Goal: Task Accomplishment & Management: Complete application form

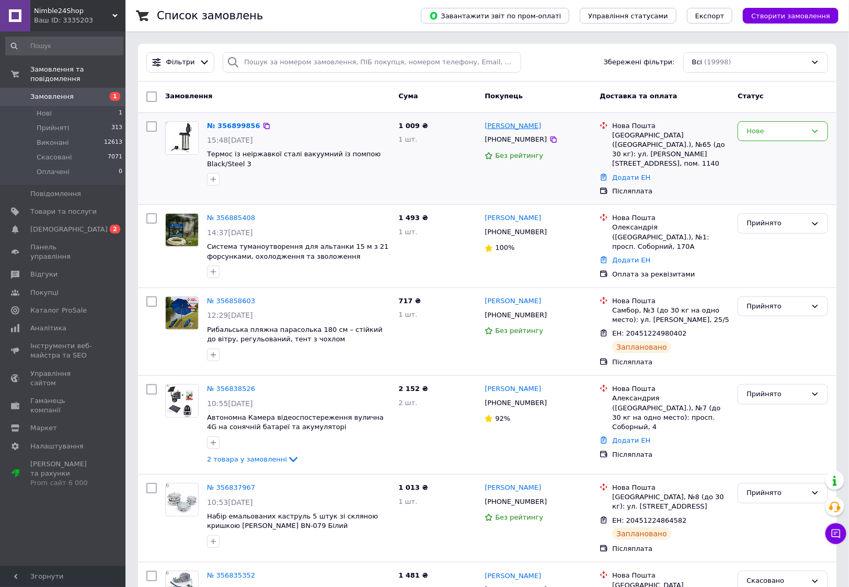
click at [509, 126] on link "[PERSON_NAME]" at bounding box center [513, 126] width 56 height 10
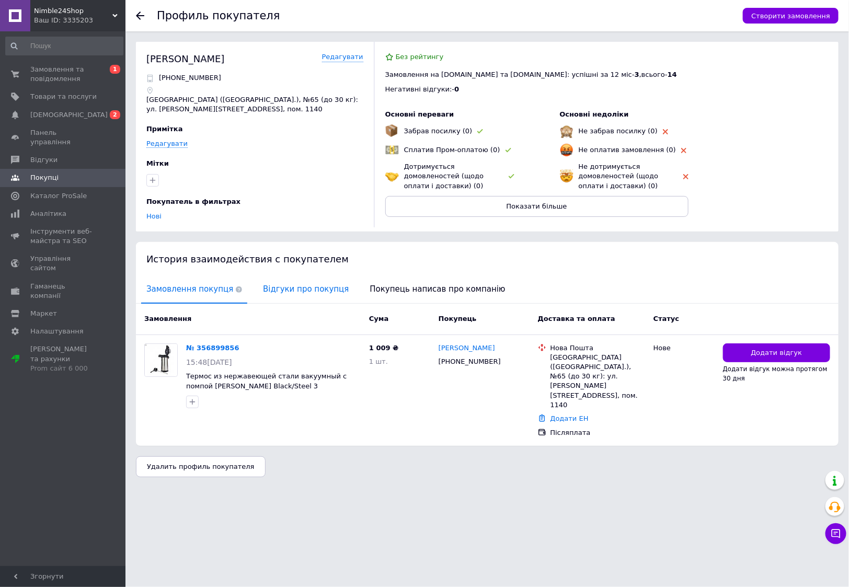
click at [277, 290] on span "Відгуки про покупця" at bounding box center [306, 289] width 96 height 27
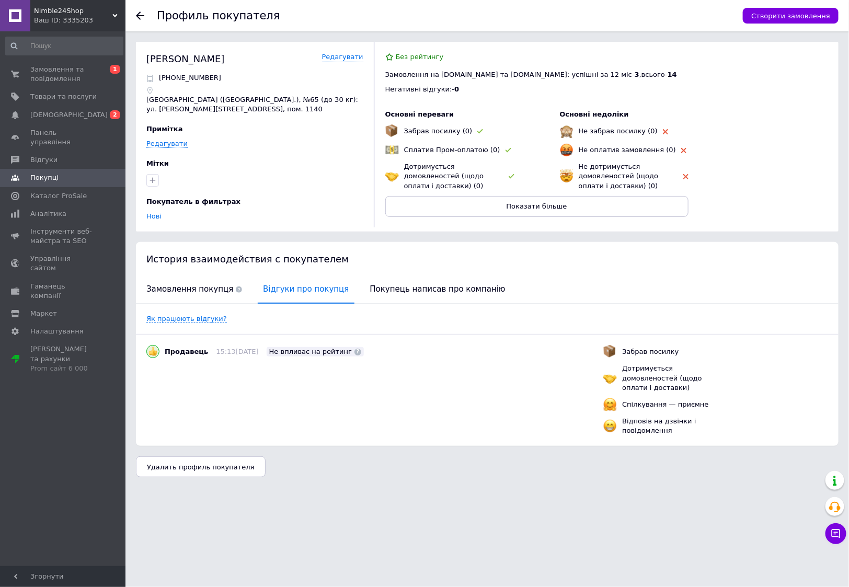
click at [50, 173] on span "Покупці" at bounding box center [44, 177] width 28 height 9
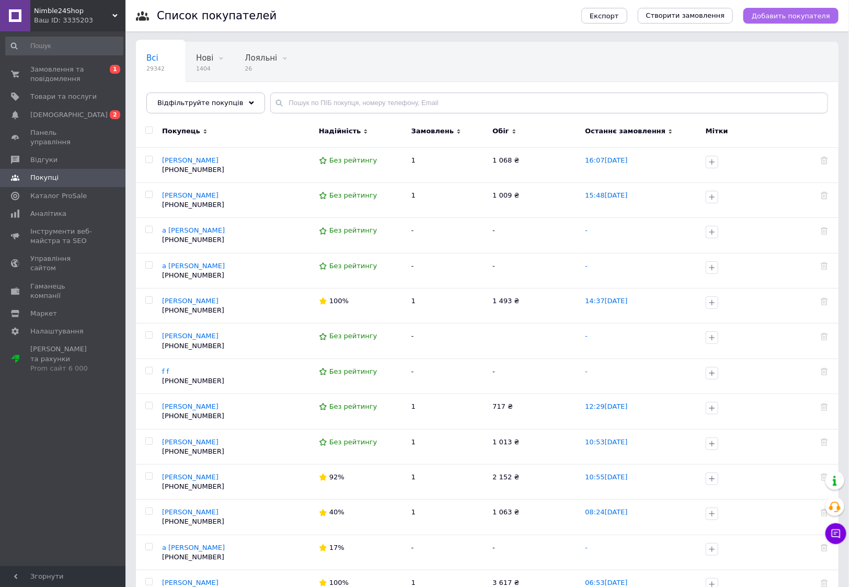
click at [788, 18] on span "Добавить покупателя" at bounding box center [791, 16] width 78 height 8
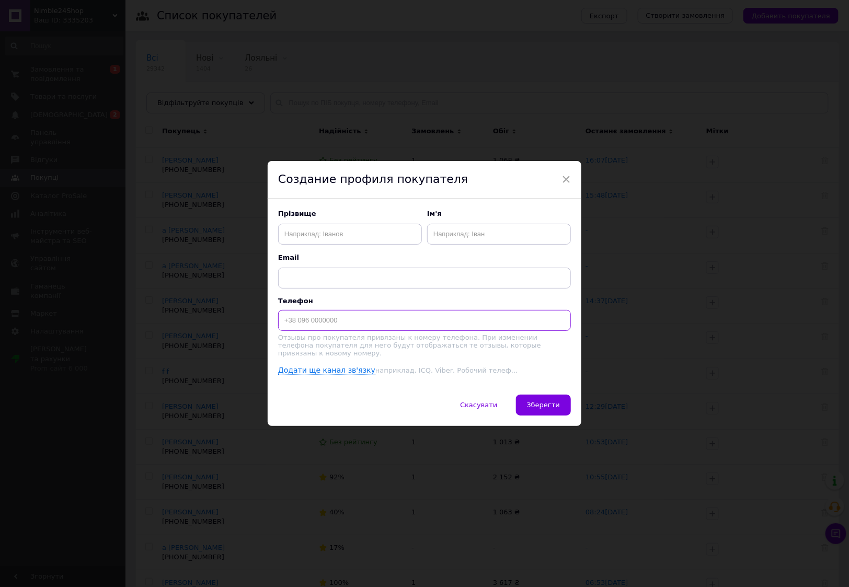
click at [365, 323] on input at bounding box center [424, 320] width 293 height 21
type input "[PHONE_NUMBER]"
click at [329, 235] on input "text" at bounding box center [350, 234] width 144 height 21
type input "[PERSON_NAME]"
click at [438, 237] on input "text" at bounding box center [499, 234] width 144 height 21
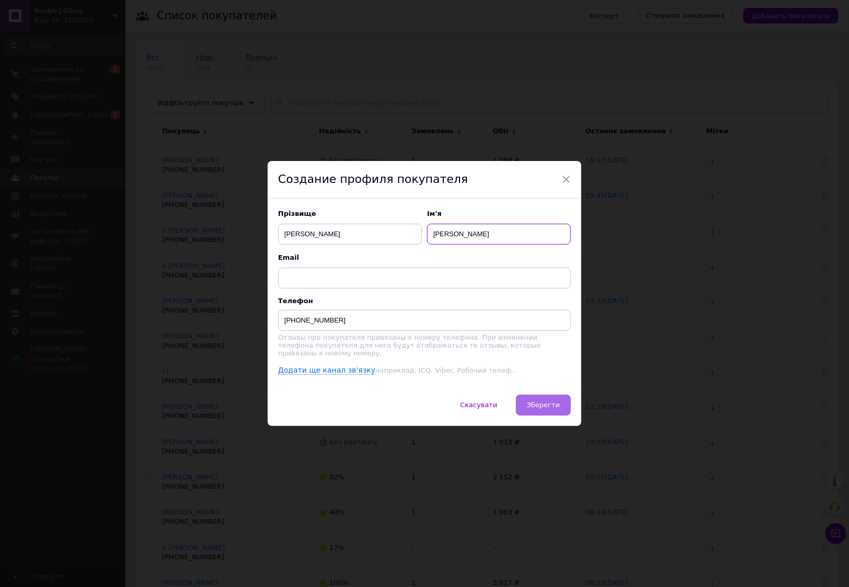
type input "[PERSON_NAME]"
click at [557, 407] on span "Зберегти" at bounding box center [543, 405] width 33 height 8
